Goal: Information Seeking & Learning: Learn about a topic

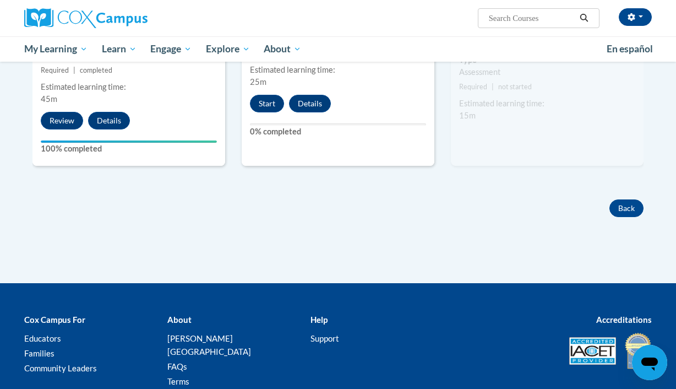
scroll to position [1092, 0]
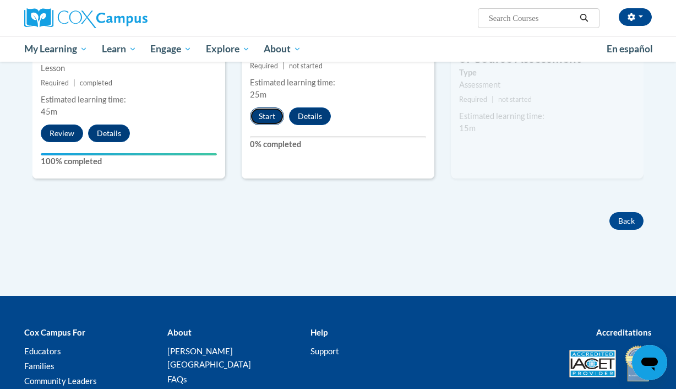
click at [264, 113] on button "Start" at bounding box center [267, 116] width 34 height 18
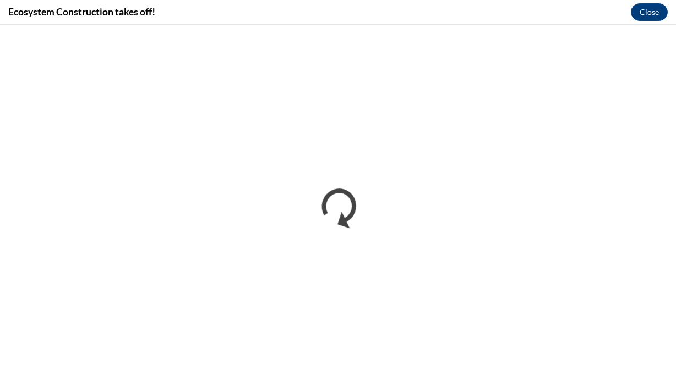
scroll to position [0, 0]
